Goal: Transaction & Acquisition: Purchase product/service

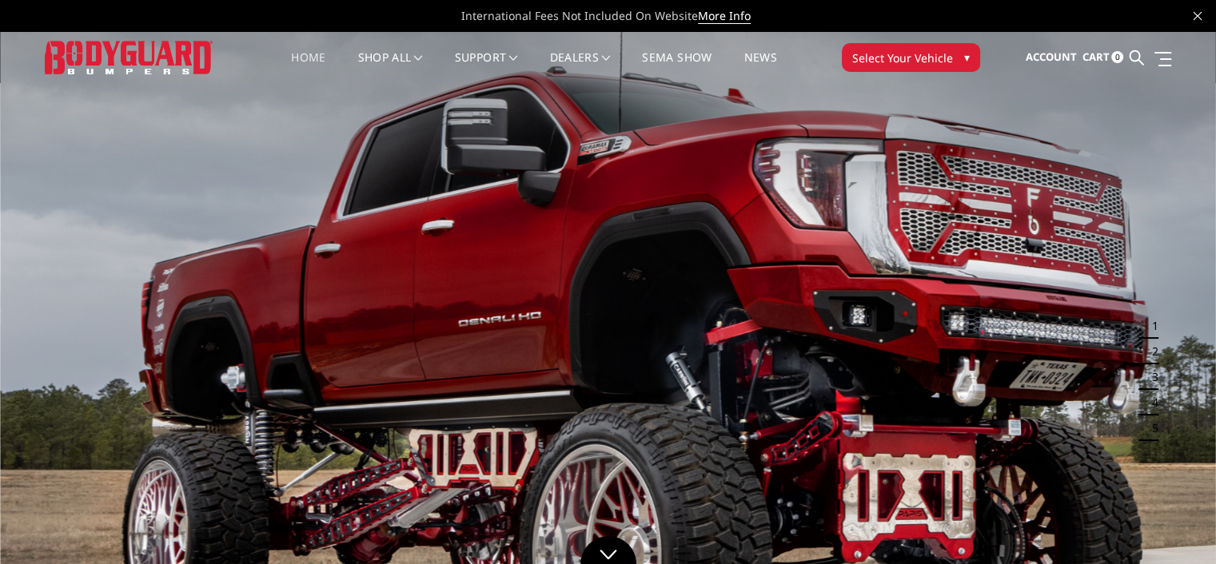
click at [945, 50] on span "Select Your Vehicle" at bounding box center [902, 58] width 101 height 17
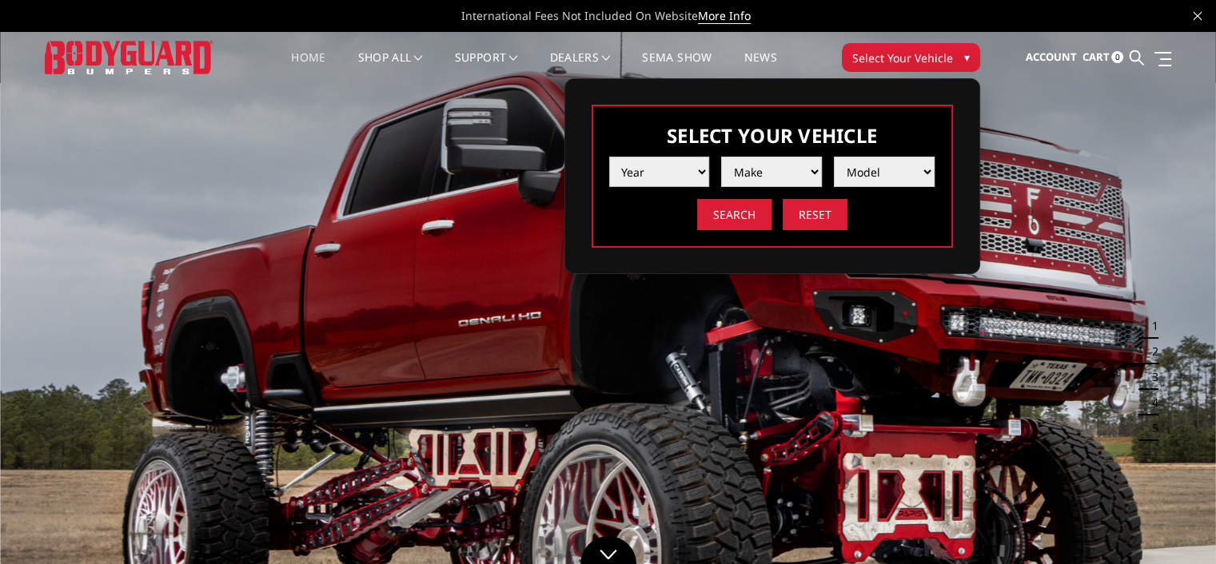
click at [704, 165] on select "Year 2025 2024 2023 2022 2021 2020 2019 2018 2017 2016 2015 2014 2013 2012 2011…" at bounding box center [659, 172] width 101 height 30
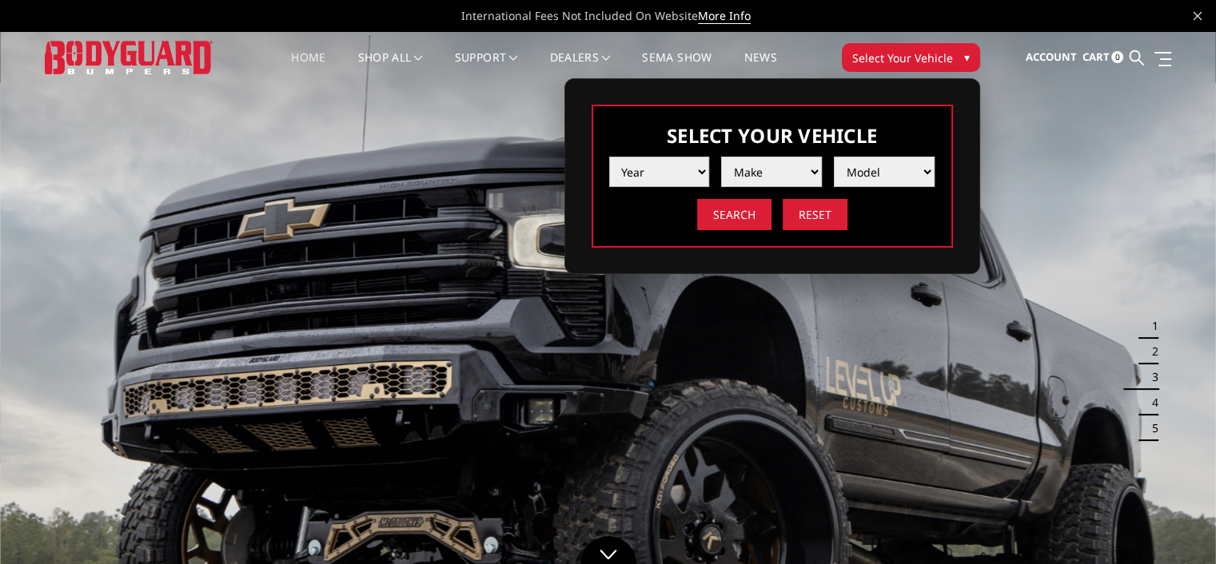
select select "yr_2019"
click at [609, 157] on select "Year 2025 2024 2023 2022 2021 2020 2019 2018 2017 2016 2015 2014 2013 2012 2011…" at bounding box center [659, 172] width 101 height 30
click at [777, 175] on select "Make Chevrolet Ford GMC Nissan Ram Toyota" at bounding box center [771, 172] width 101 height 30
select select "mk_gmc"
click at [721, 157] on select "Make Chevrolet Ford GMC Nissan Ram Toyota" at bounding box center [771, 172] width 101 height 30
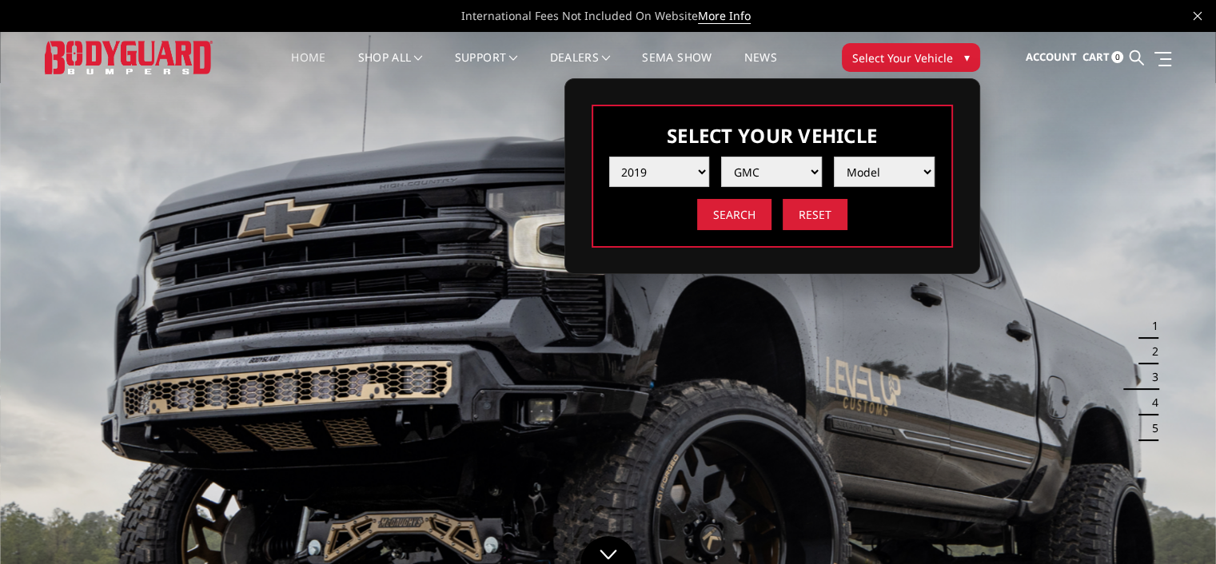
click at [899, 170] on select "Model Canyon Sierra 1500 Sierra 2500 / 3500 Yukon 1500" at bounding box center [884, 172] width 101 height 30
select select "md_sierra-1500"
click at [834, 157] on select "Model Canyon Sierra 1500 Sierra 2500 / 3500 Yukon 1500" at bounding box center [884, 172] width 101 height 30
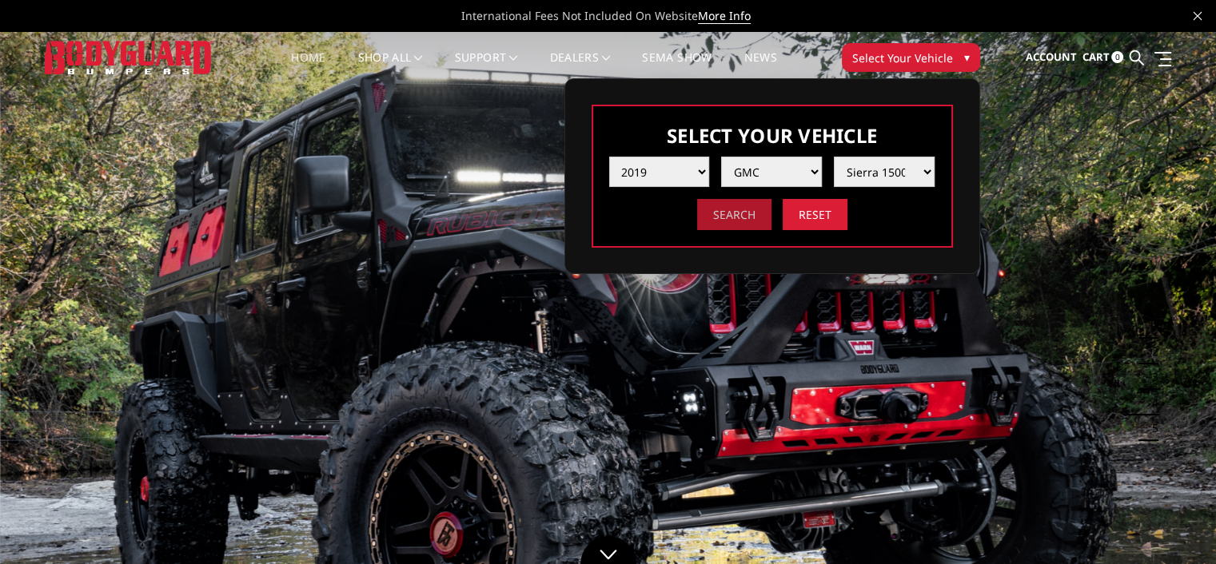
click at [711, 217] on input "Search" at bounding box center [734, 214] width 74 height 31
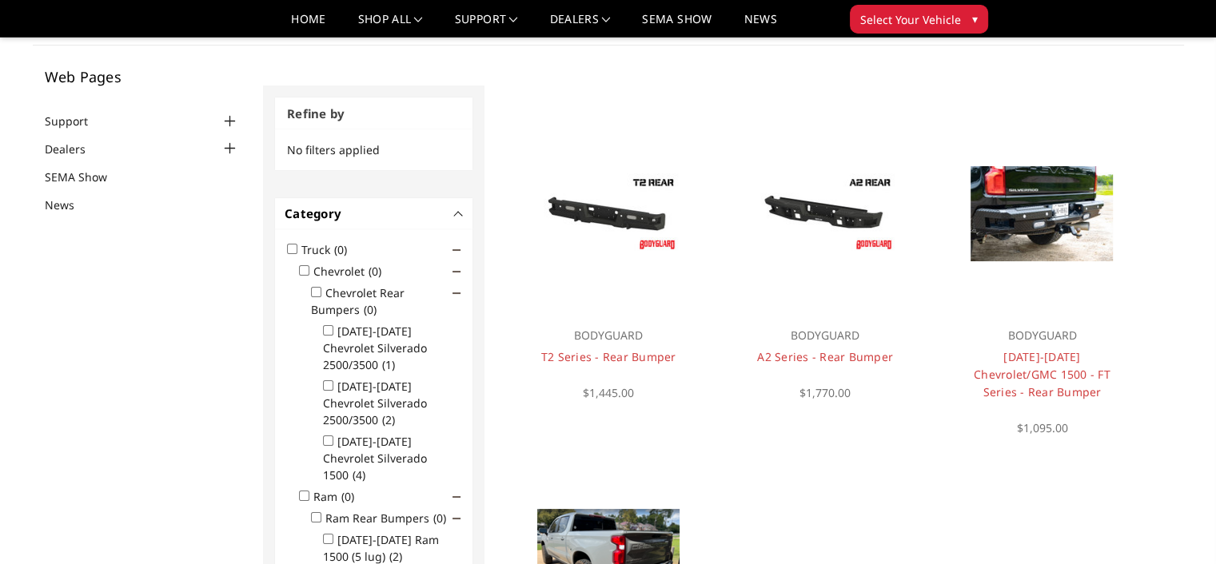
scroll to position [47, 0]
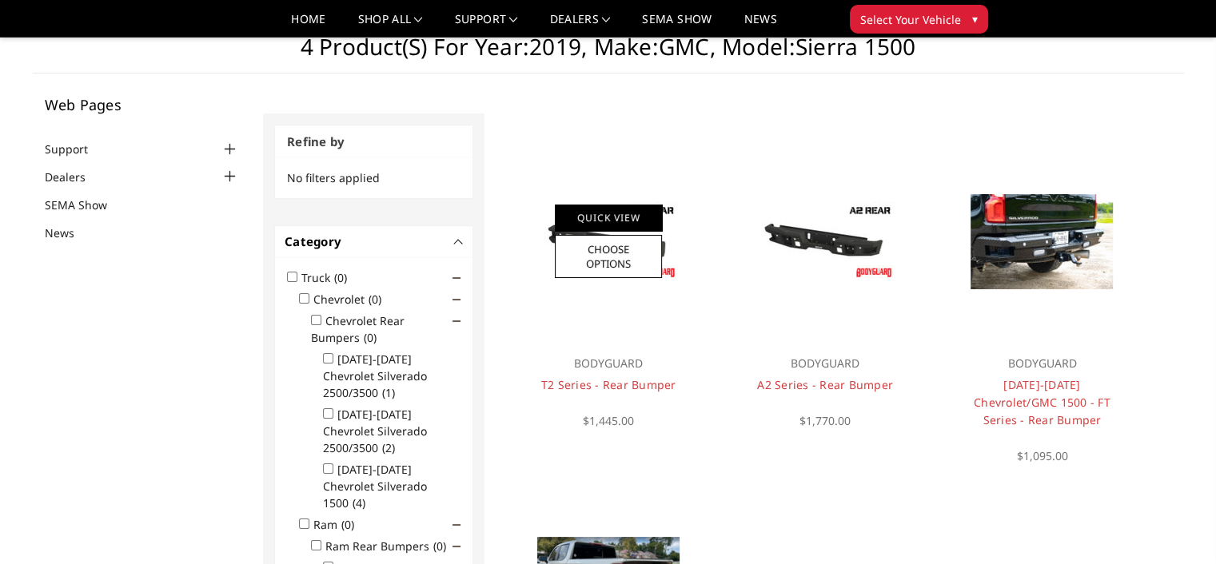
click at [614, 221] on link "Quick View" at bounding box center [608, 218] width 107 height 26
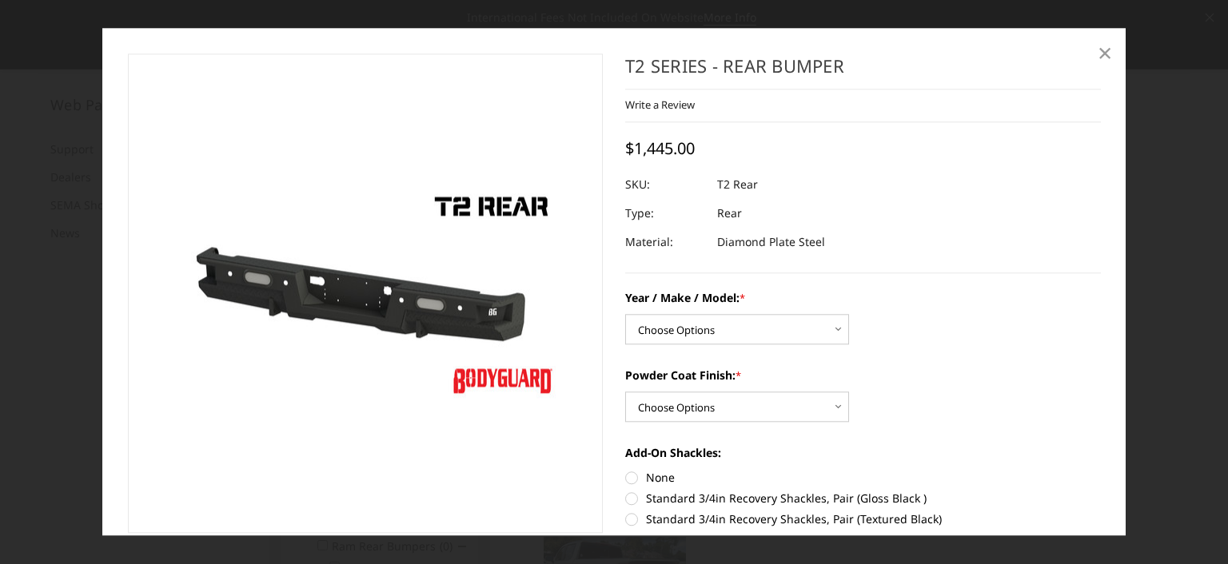
click at [1101, 46] on span "×" at bounding box center [1105, 52] width 14 height 34
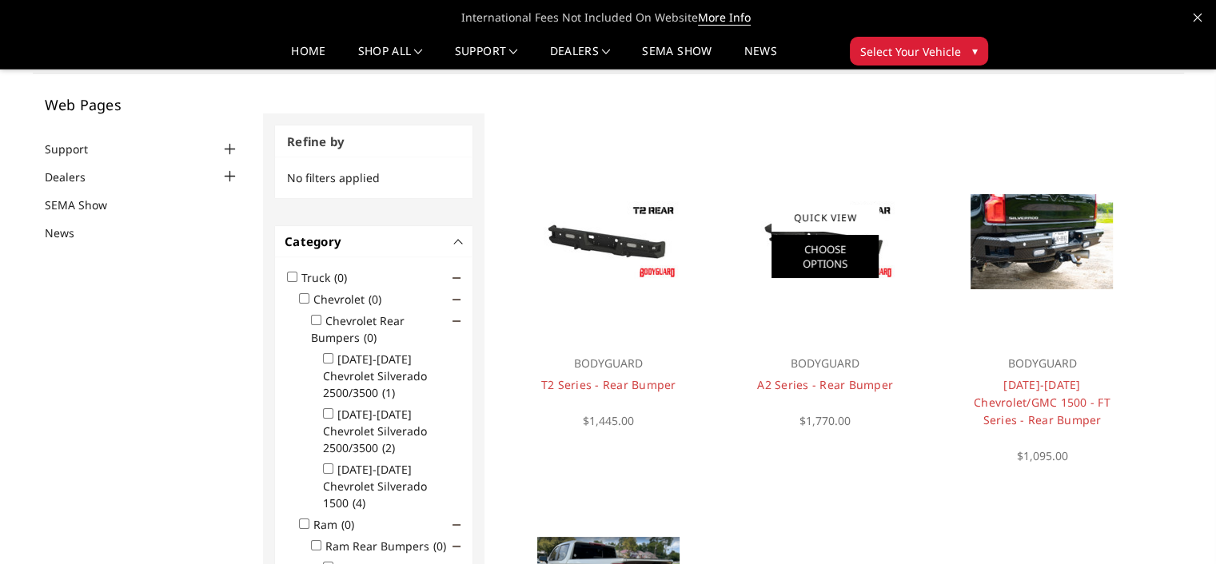
click at [834, 260] on link "Choose Options" at bounding box center [824, 256] width 107 height 43
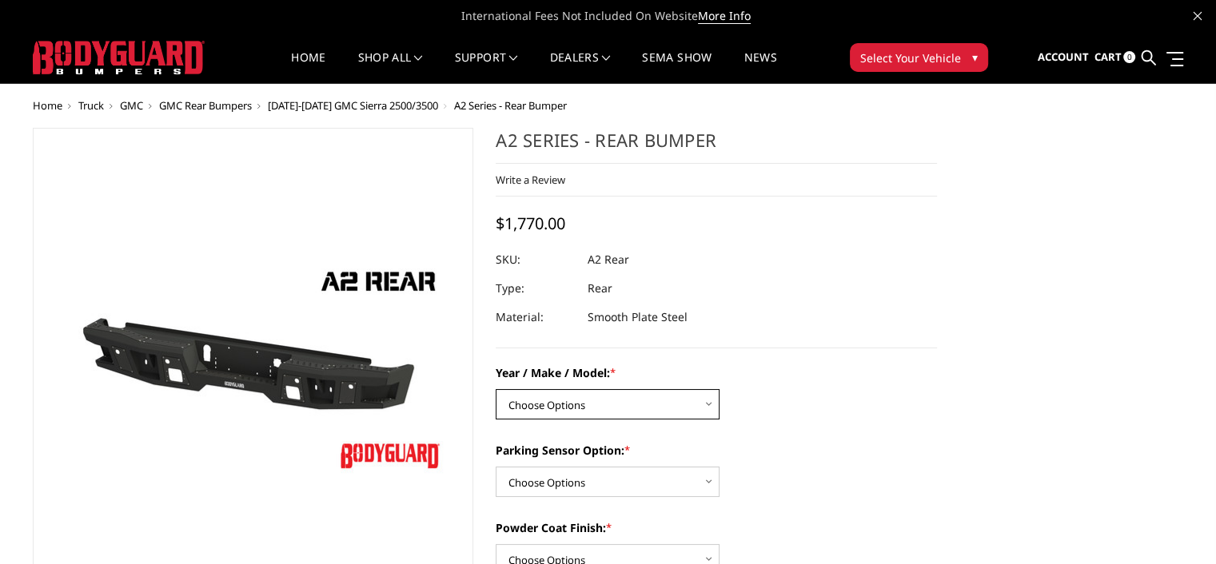
click at [689, 412] on select "Choose Options Chevrolet/GMC 20-24 2500 / 3500 Chevrolet/GMC 15-19 2500 / 3500 …" at bounding box center [608, 404] width 224 height 30
select select "1605"
click at [496, 389] on select "Choose Options Chevrolet/GMC 20-24 2500 / 3500 Chevrolet/GMC 15-19 2500 / 3500 …" at bounding box center [608, 404] width 224 height 30
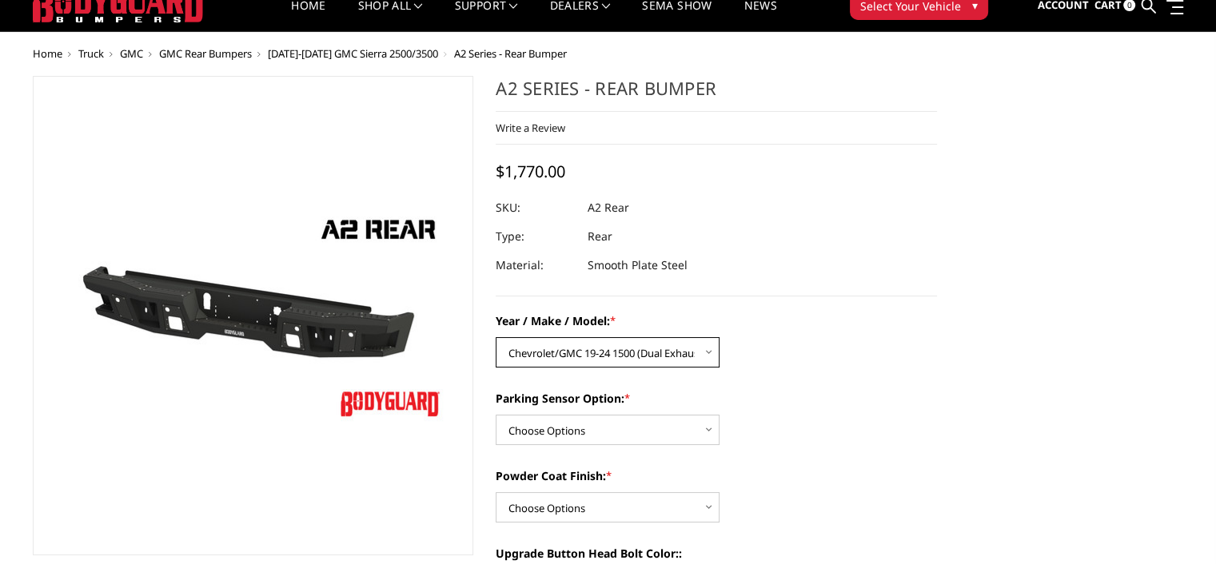
scroll to position [80, 0]
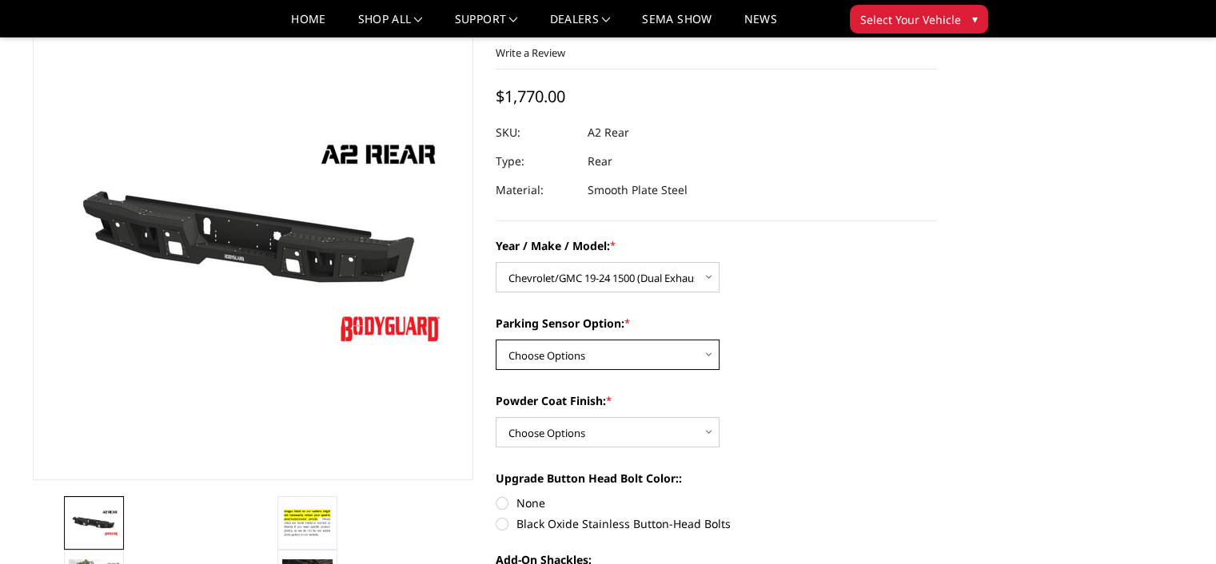
click at [692, 357] on select "Choose Options Yes - With sensor cutouts No - Without sensor cutouts" at bounding box center [608, 355] width 224 height 30
select select "564"
click at [496, 340] on select "Choose Options Yes - With sensor cutouts No - Without sensor cutouts" at bounding box center [608, 355] width 224 height 30
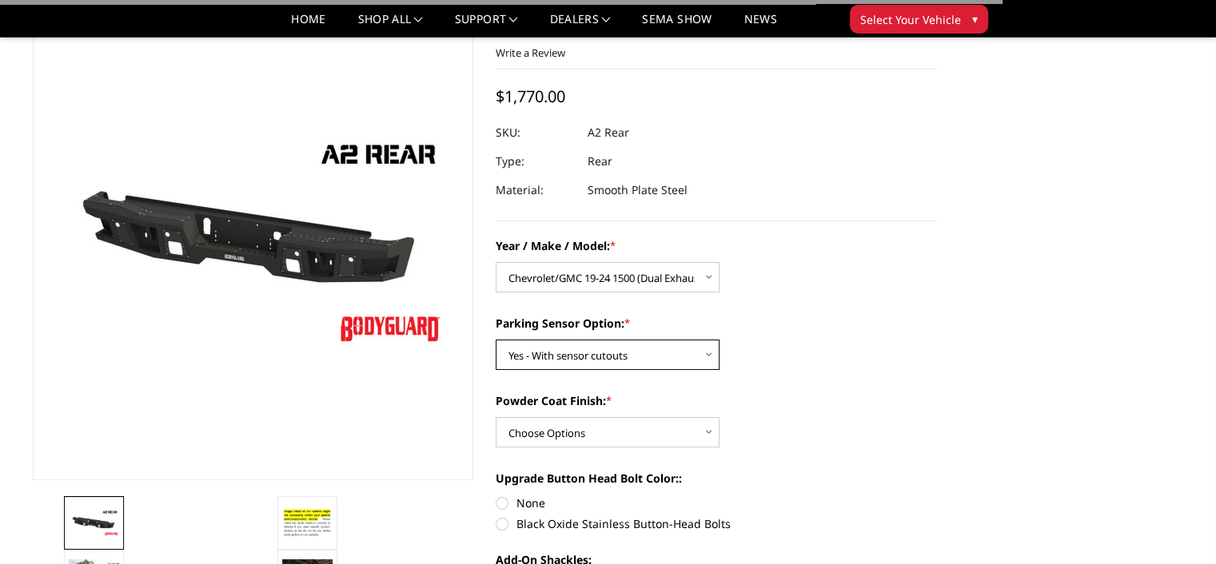
scroll to position [160, 0]
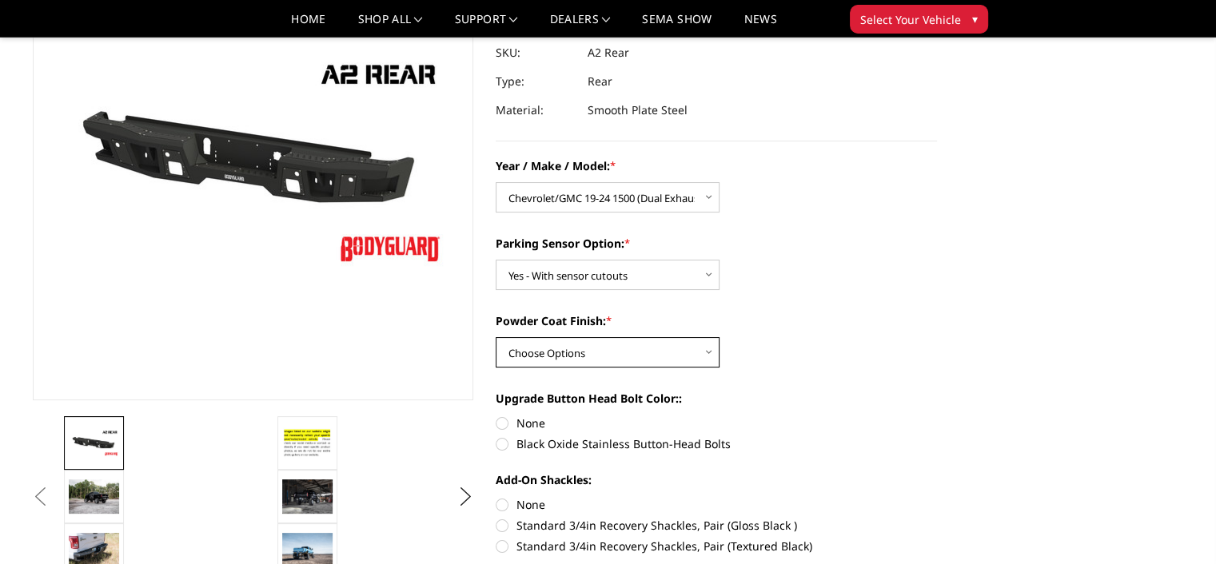
click at [705, 358] on select "Choose Options Bare metal (included) Texture black powder coat" at bounding box center [608, 352] width 224 height 30
select select "551"
click at [496, 337] on select "Choose Options Bare metal (included) Texture black powder coat" at bounding box center [608, 352] width 224 height 30
click at [112, 484] on img at bounding box center [94, 497] width 50 height 34
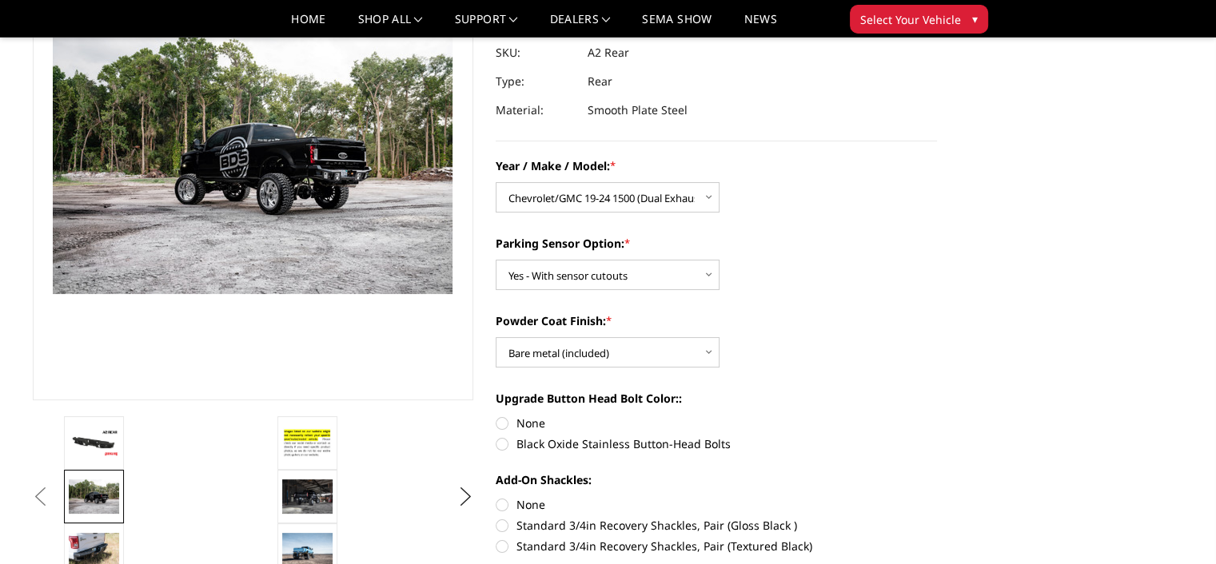
scroll to position [138, 0]
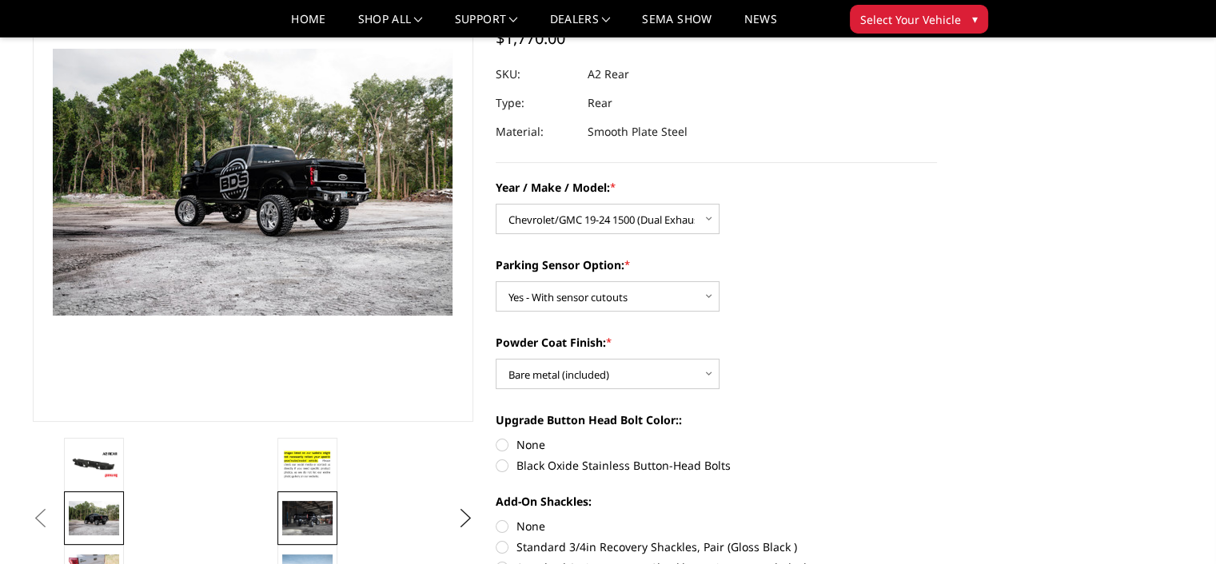
click at [313, 504] on img at bounding box center [307, 518] width 50 height 34
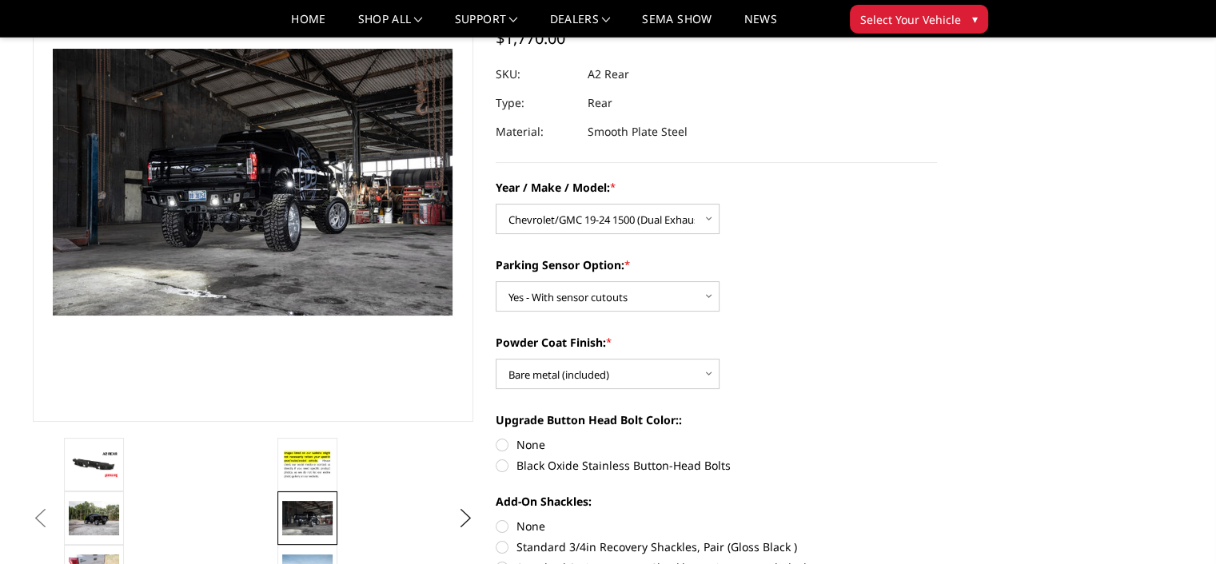
click at [505, 468] on label "Black Oxide Stainless Button-Head Bolts" at bounding box center [716, 465] width 441 height 17
click at [937, 437] on input "Black Oxide Stainless Button-Head Bolts" at bounding box center [937, 436] width 1 height 1
radio input "true"
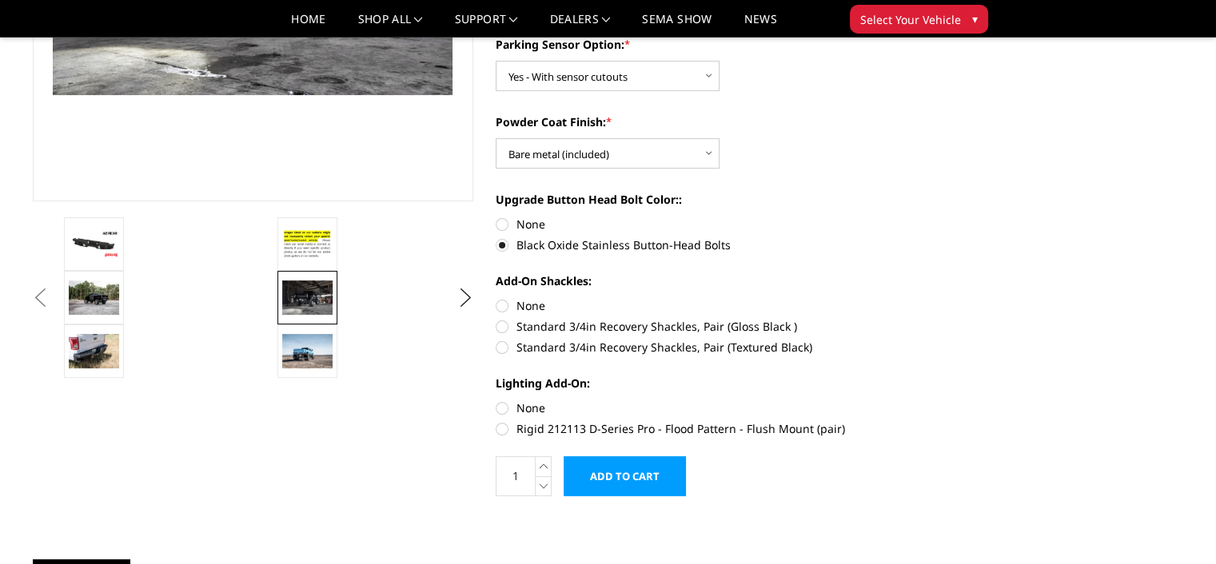
scroll to position [400, 0]
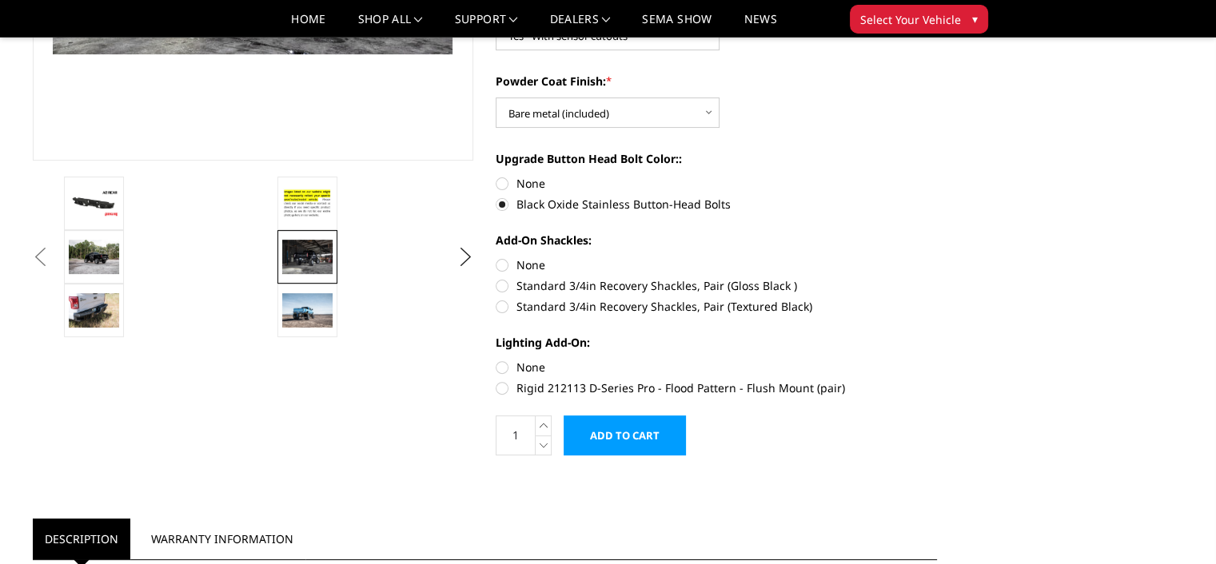
click at [505, 292] on label "Standard 3/4in Recovery Shackles, Pair (Gloss Black )" at bounding box center [716, 285] width 441 height 17
click at [937, 257] on input "Standard 3/4in Recovery Shackles, Pair (Gloss Black )" at bounding box center [937, 257] width 1 height 1
radio input "true"
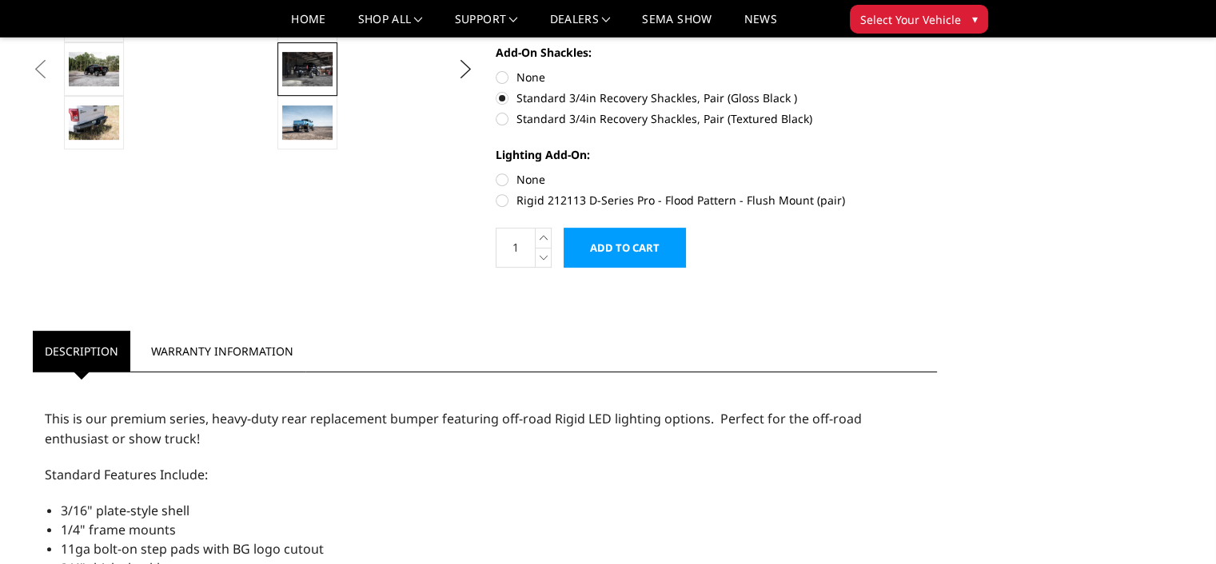
scroll to position [560, 0]
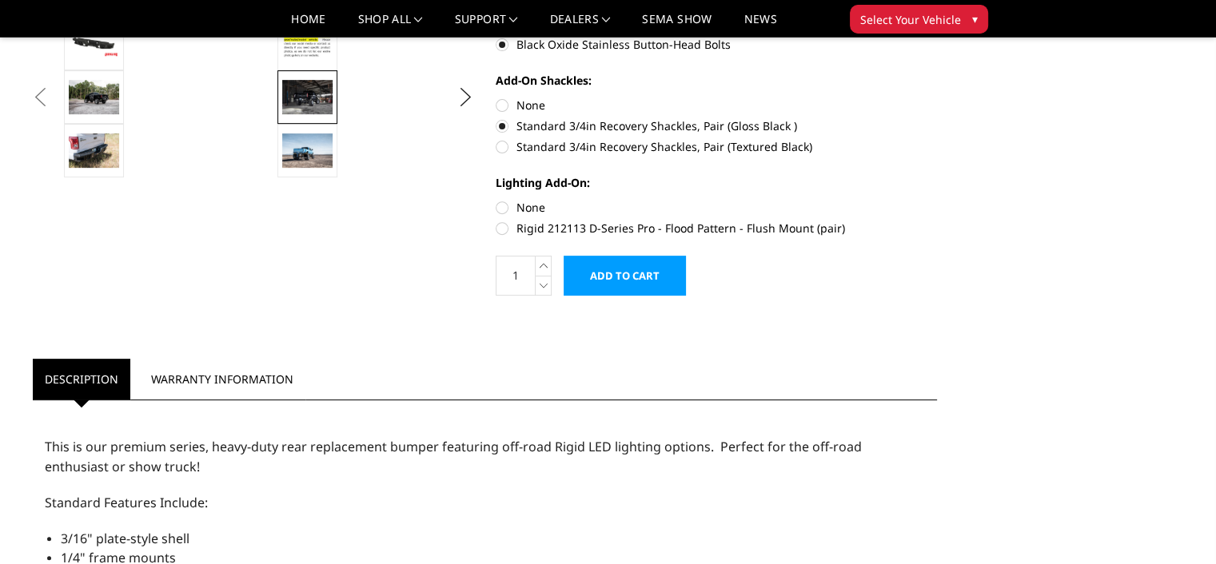
click at [504, 229] on label "Rigid 212113 D-Series Pro - Flood Pattern - Flush Mount (pair)" at bounding box center [716, 228] width 441 height 17
click at [937, 200] on input "Rigid 212113 D-Series Pro - Flood Pattern - Flush Mount (pair)" at bounding box center [937, 199] width 1 height 1
radio input "true"
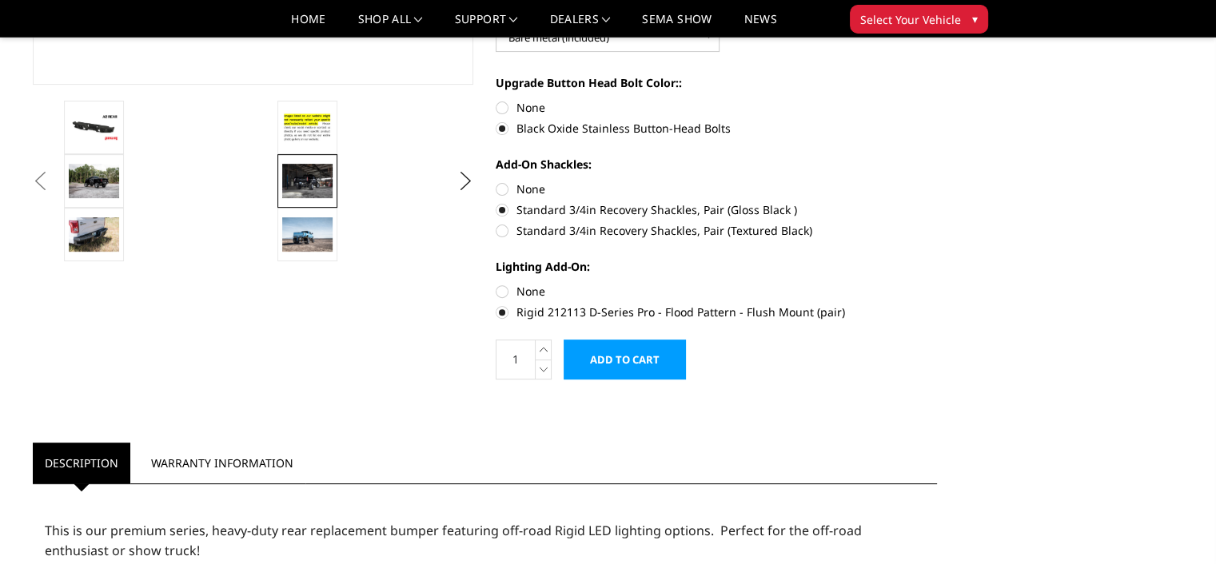
scroll to position [320, 0]
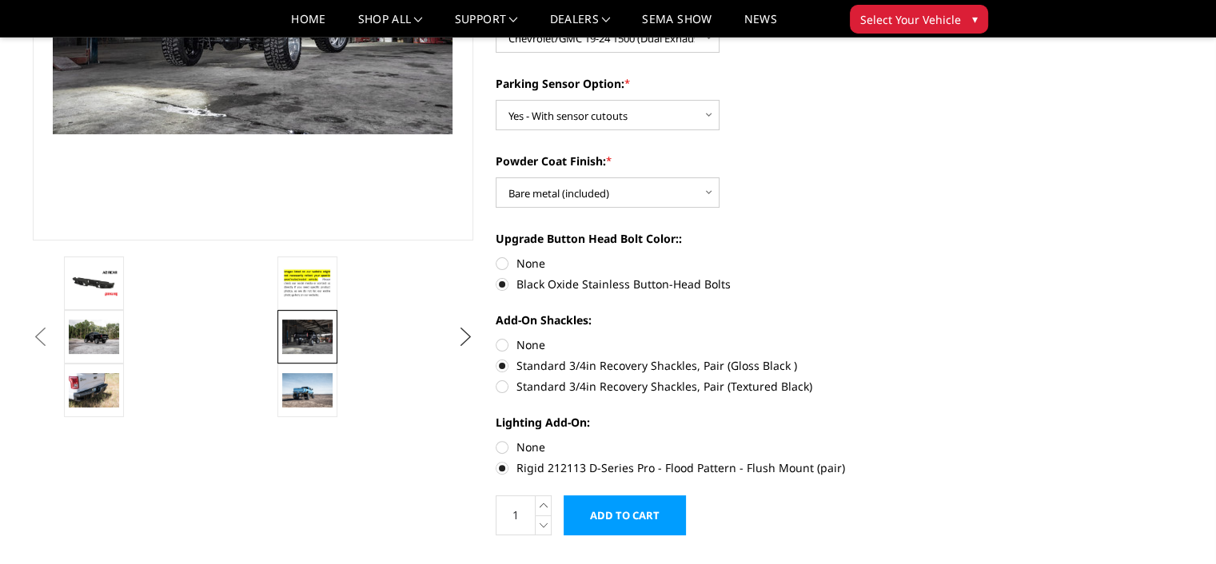
click at [455, 328] on button "Next" at bounding box center [465, 337] width 24 height 24
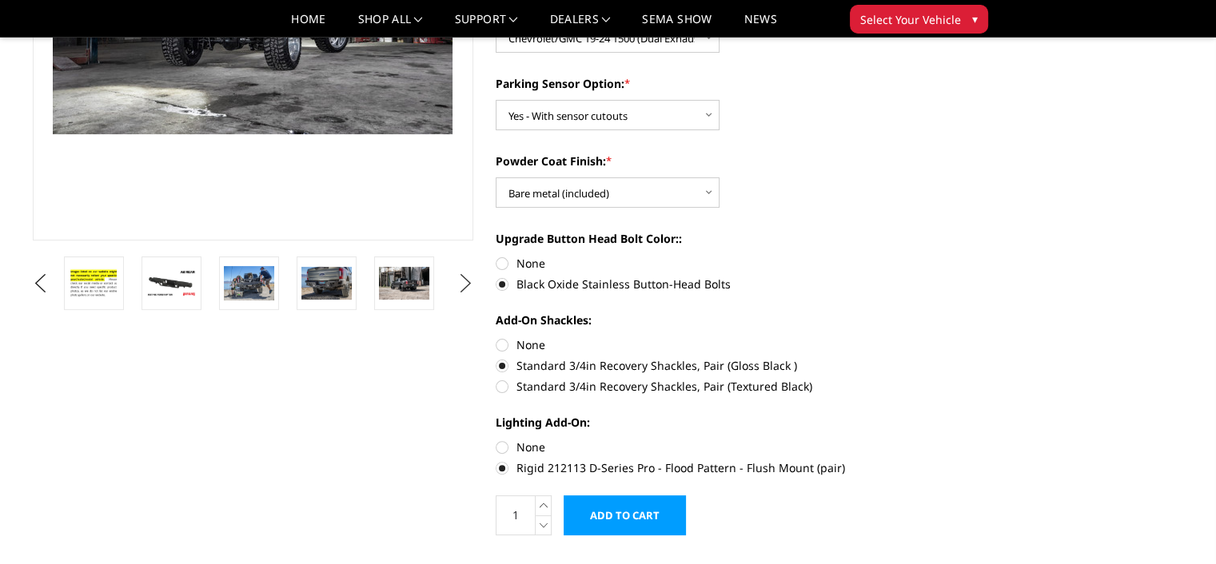
click at [460, 283] on button "Next" at bounding box center [465, 284] width 24 height 24
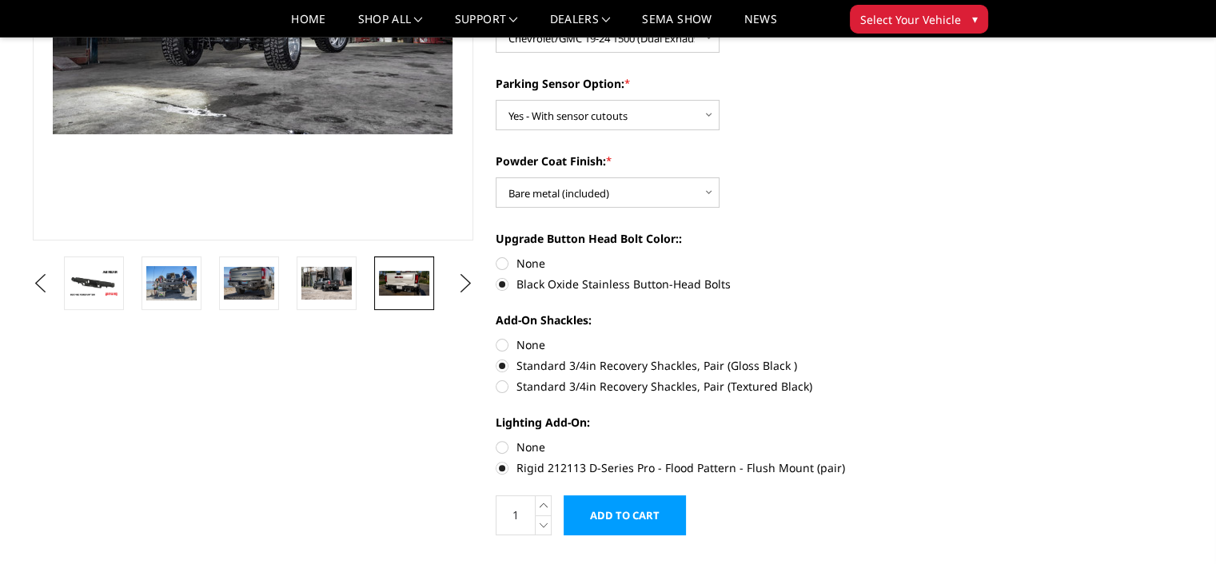
click at [403, 277] on img at bounding box center [404, 283] width 50 height 25
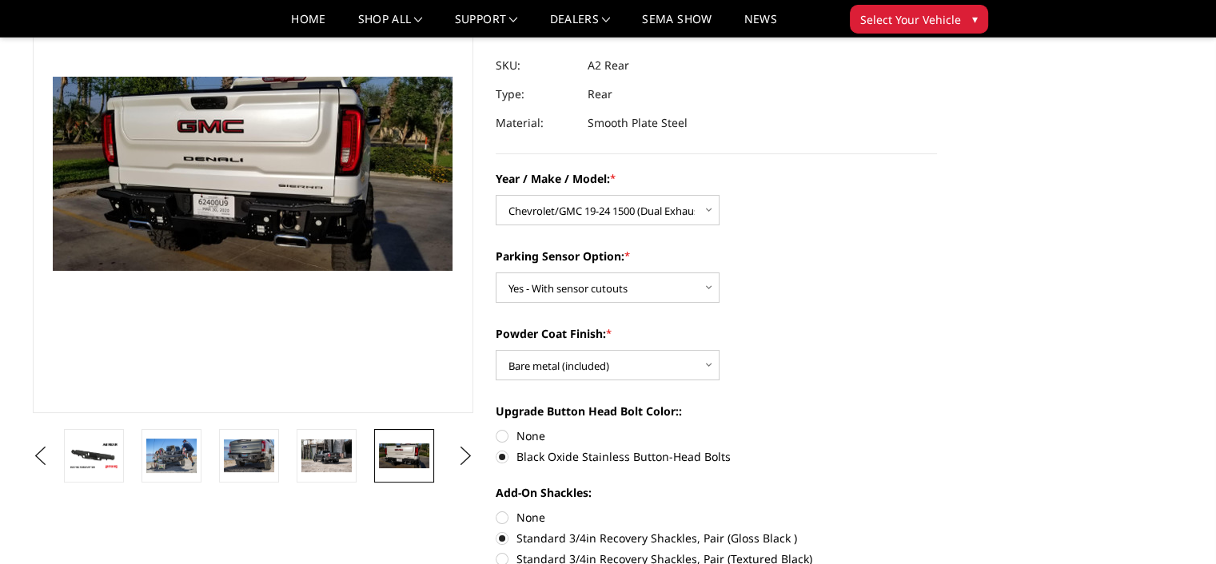
scroll to position [0, 0]
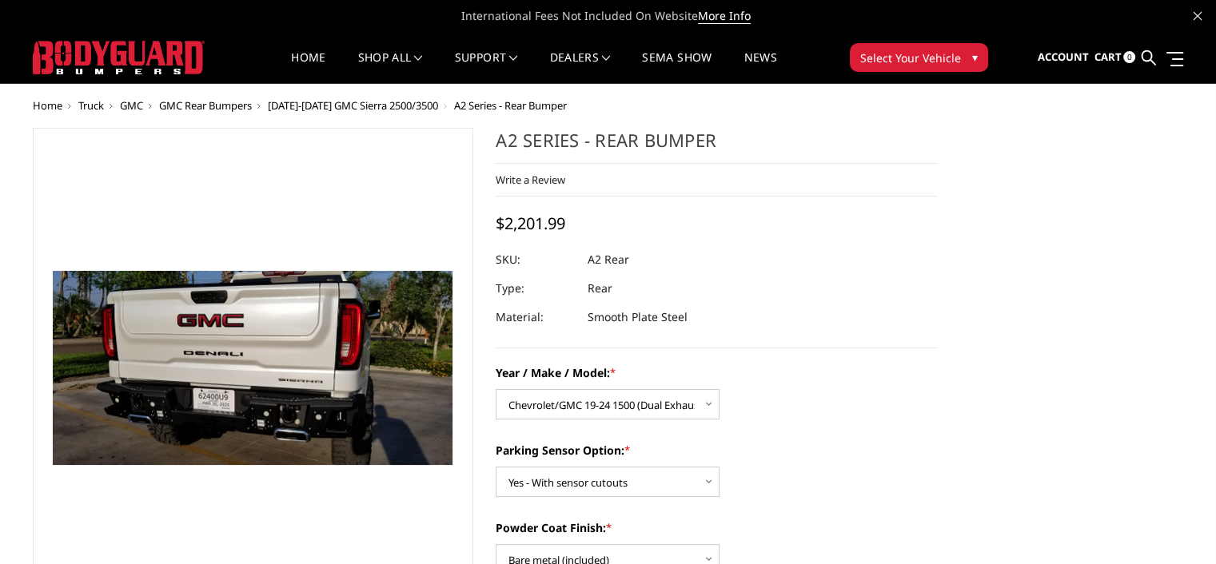
click at [939, 61] on span "Select Your Vehicle" at bounding box center [910, 58] width 101 height 17
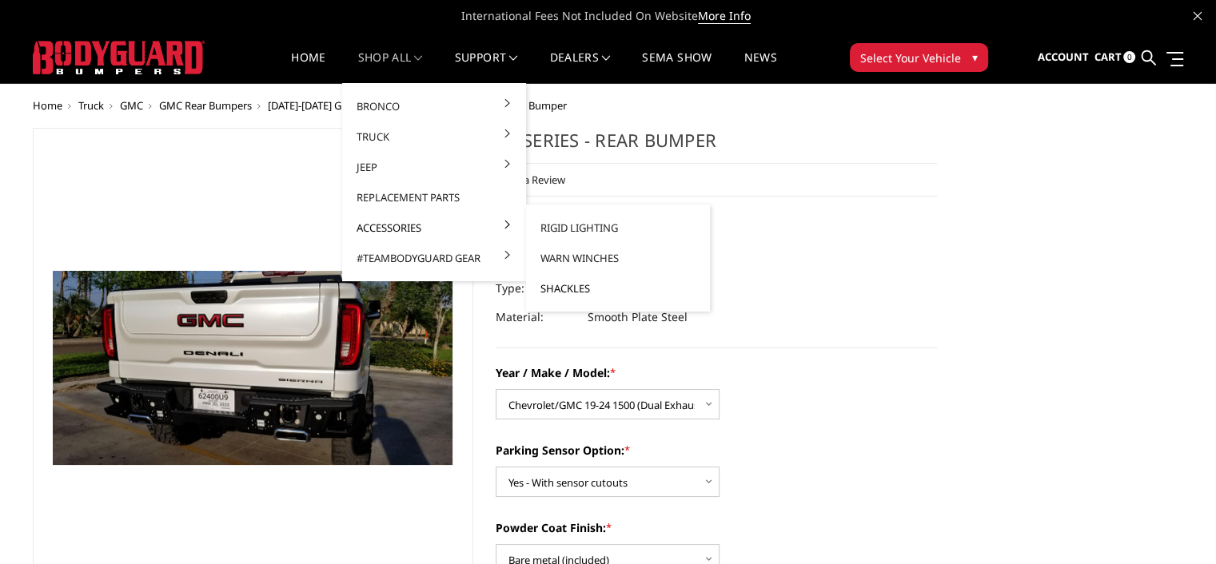
click at [564, 294] on link "Shackles" at bounding box center [617, 288] width 171 height 30
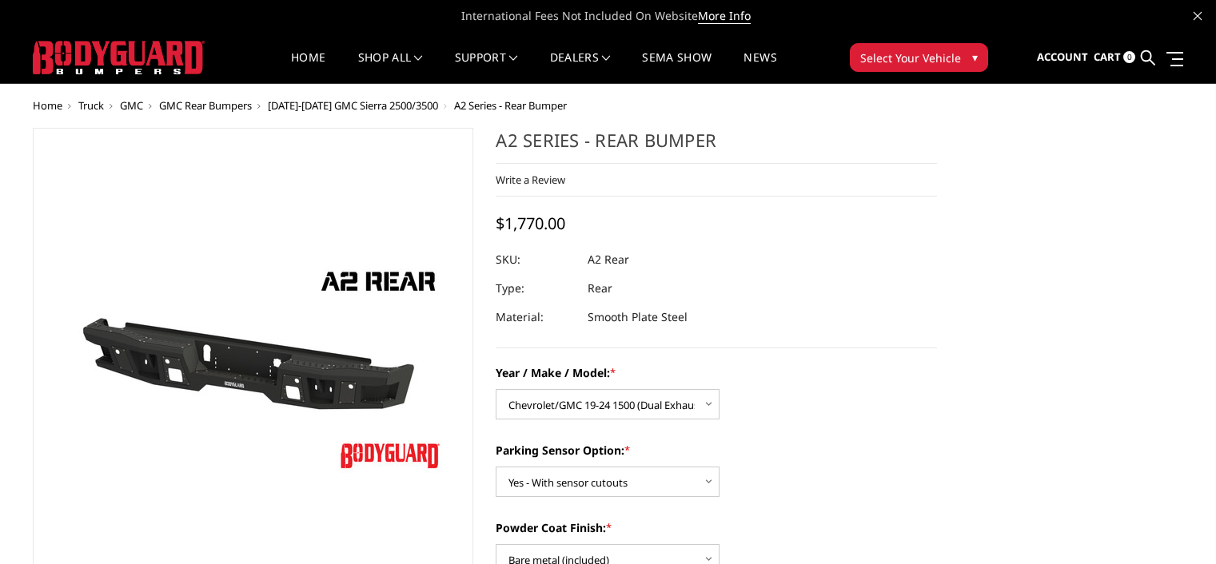
select select "1605"
select select "564"
select select "551"
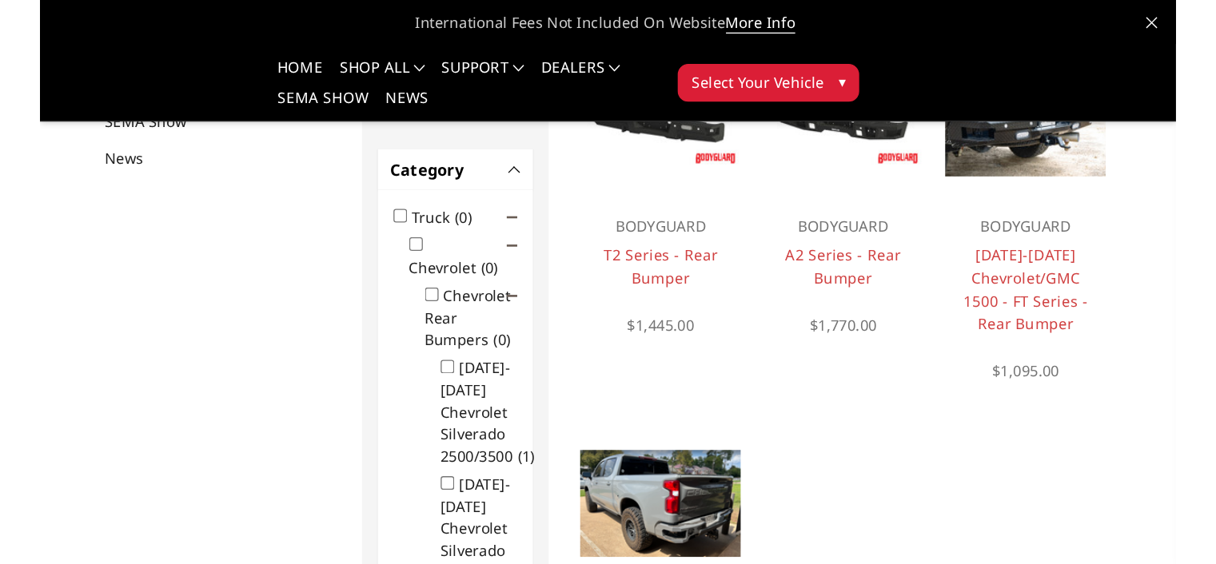
scroll to position [160, 0]
